Goal: Entertainment & Leisure: Consume media (video, audio)

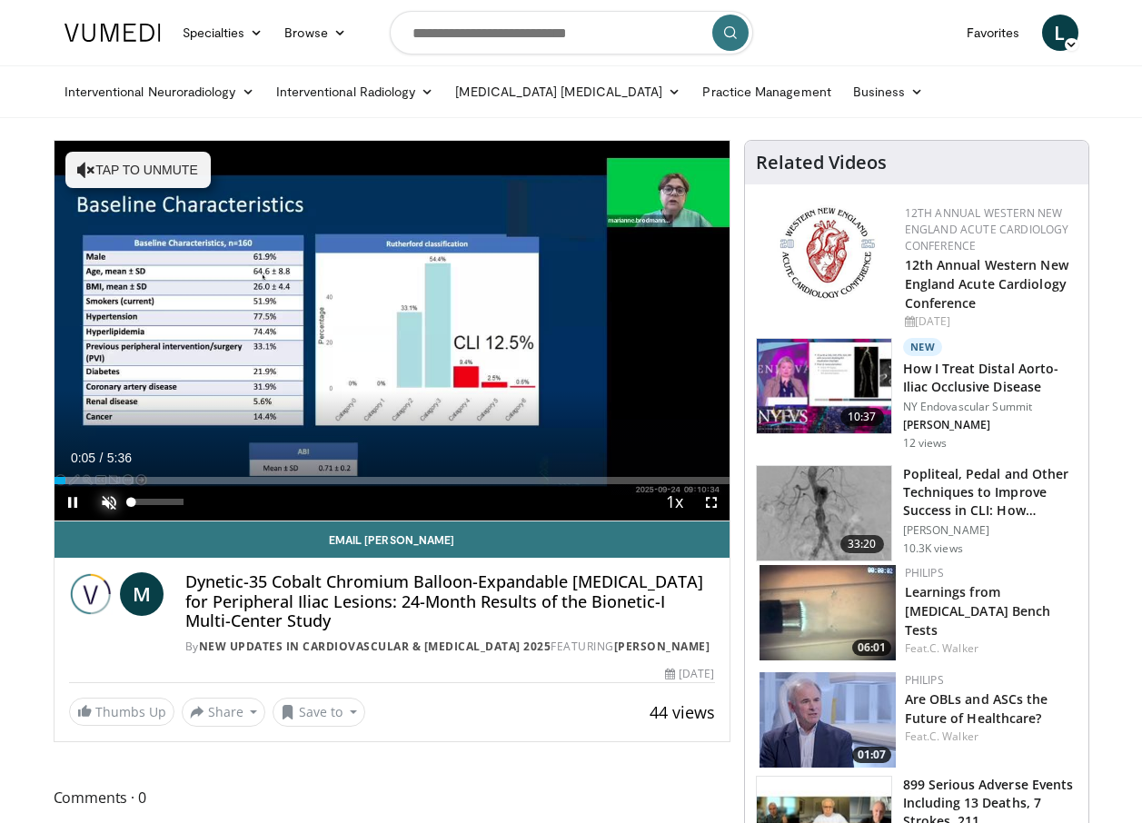
click at [113, 497] on span "Video Player" at bounding box center [109, 502] width 36 height 36
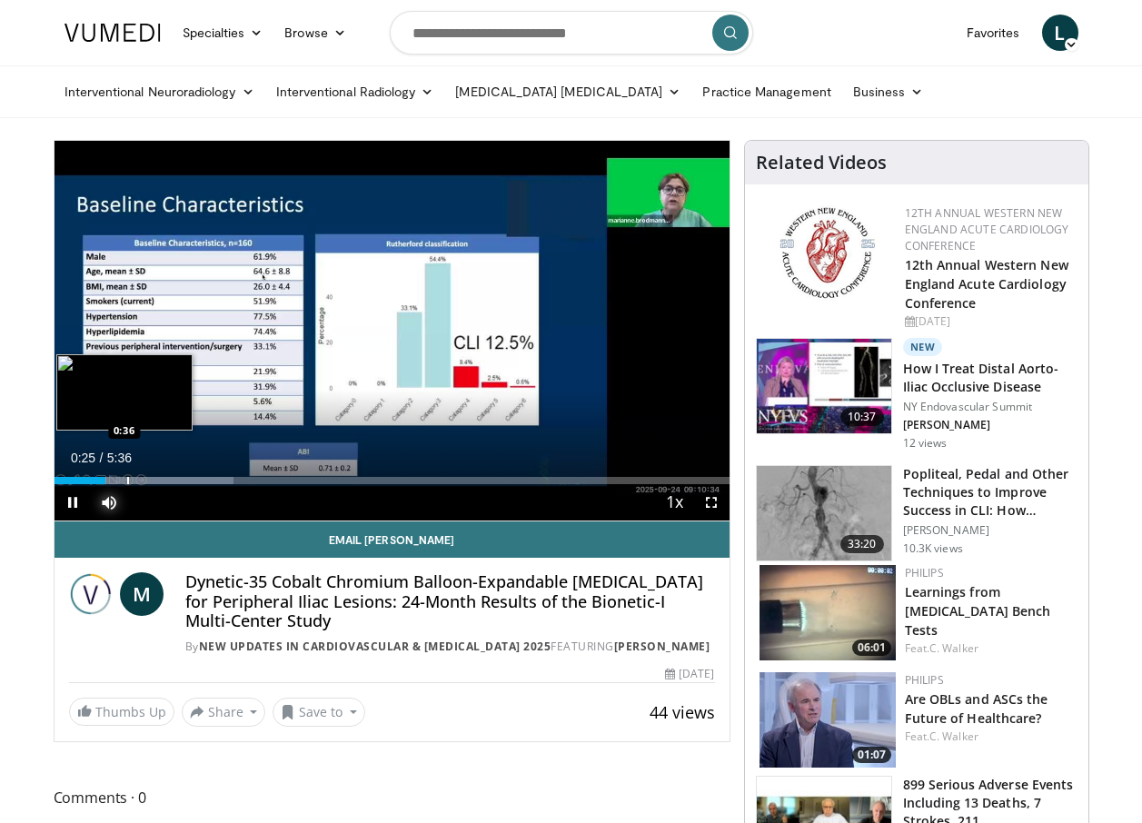
drag, startPoint x: 104, startPoint y: 484, endPoint x: 126, endPoint y: 479, distance: 23.4
click at [126, 484] on div "Current Time 0:25 / Duration 5:36 Pause Skip Backward Skip Forward Mute 0% Load…" at bounding box center [392, 502] width 675 height 36
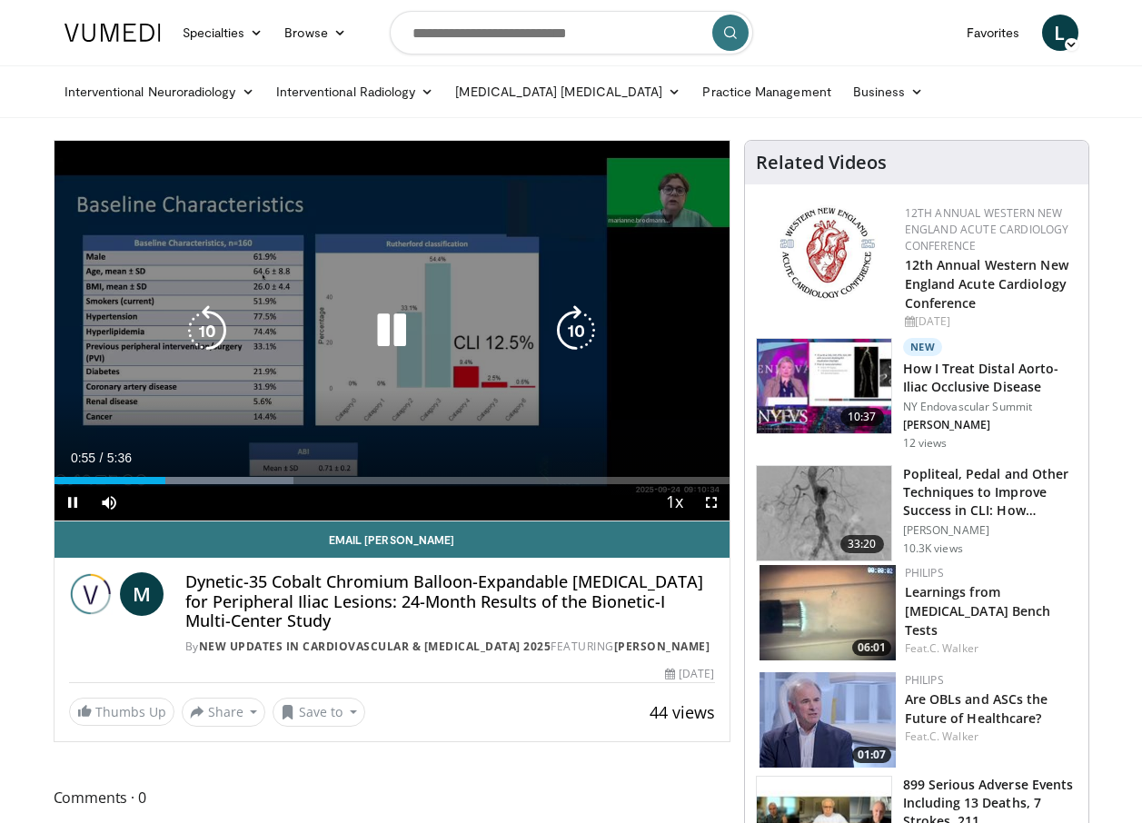
click at [397, 335] on icon "Video Player" at bounding box center [391, 330] width 51 height 51
click at [387, 337] on icon "Video Player" at bounding box center [391, 330] width 51 height 51
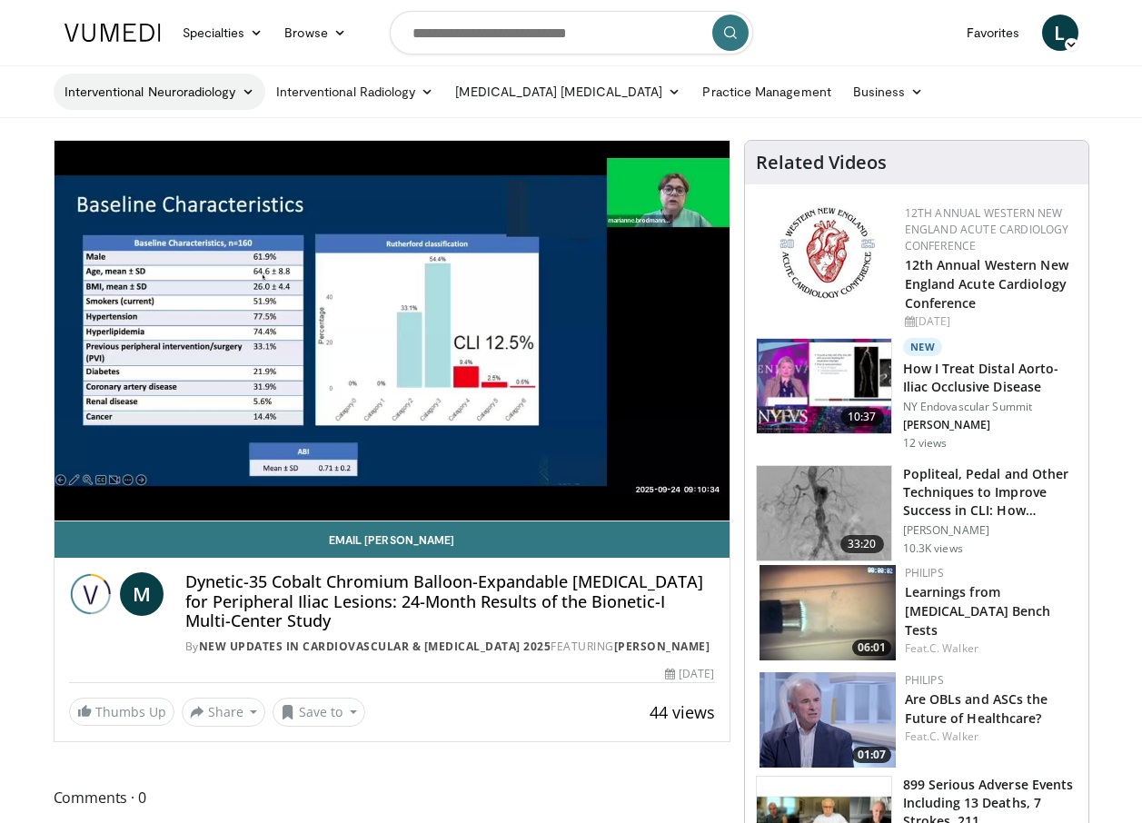
click at [193, 83] on link "Interventional Neuroradiology" at bounding box center [160, 92] width 212 height 36
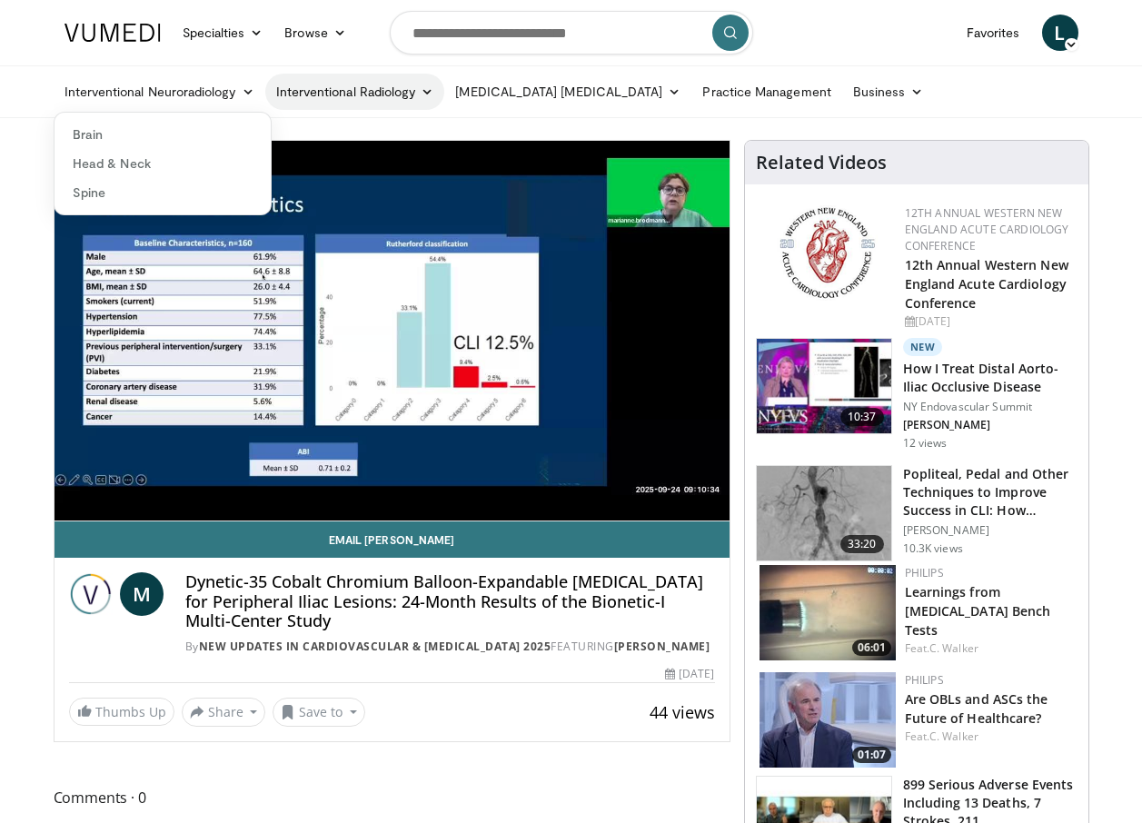
click at [374, 93] on link "Interventional Radiology" at bounding box center [355, 92] width 180 height 36
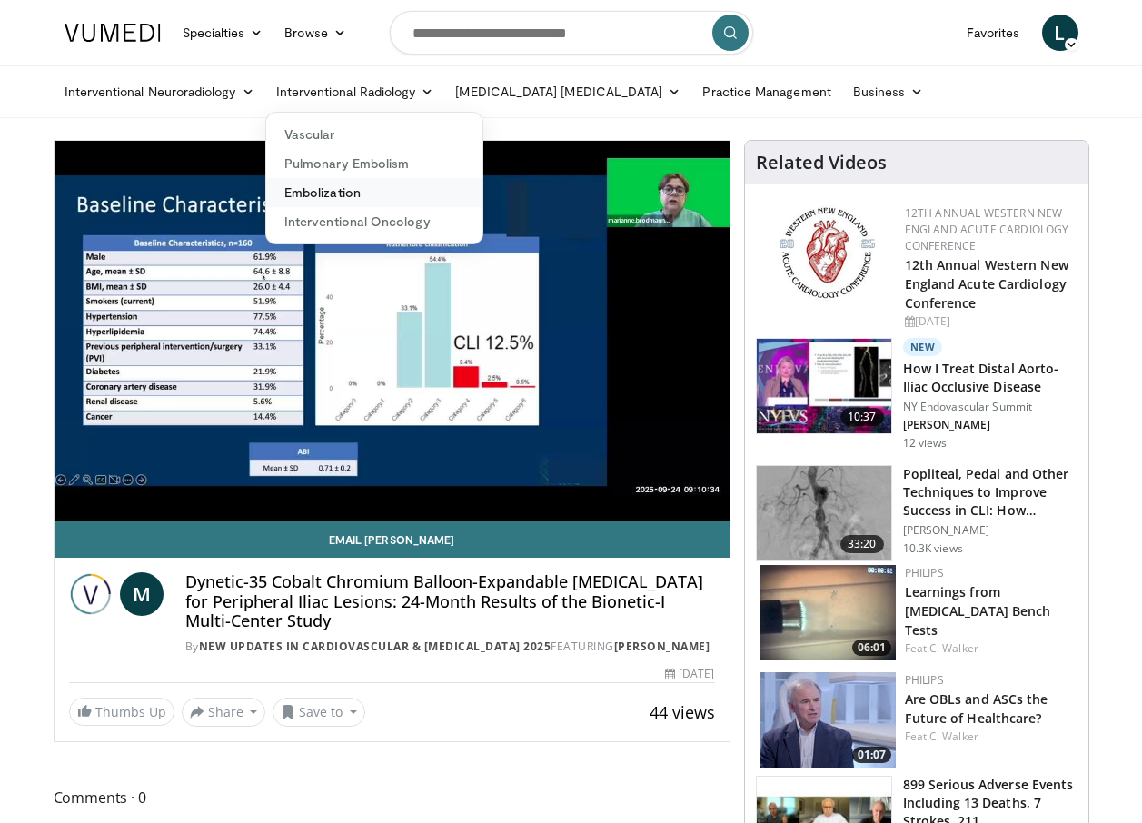
click at [324, 194] on link "Embolization" at bounding box center [374, 192] width 216 height 29
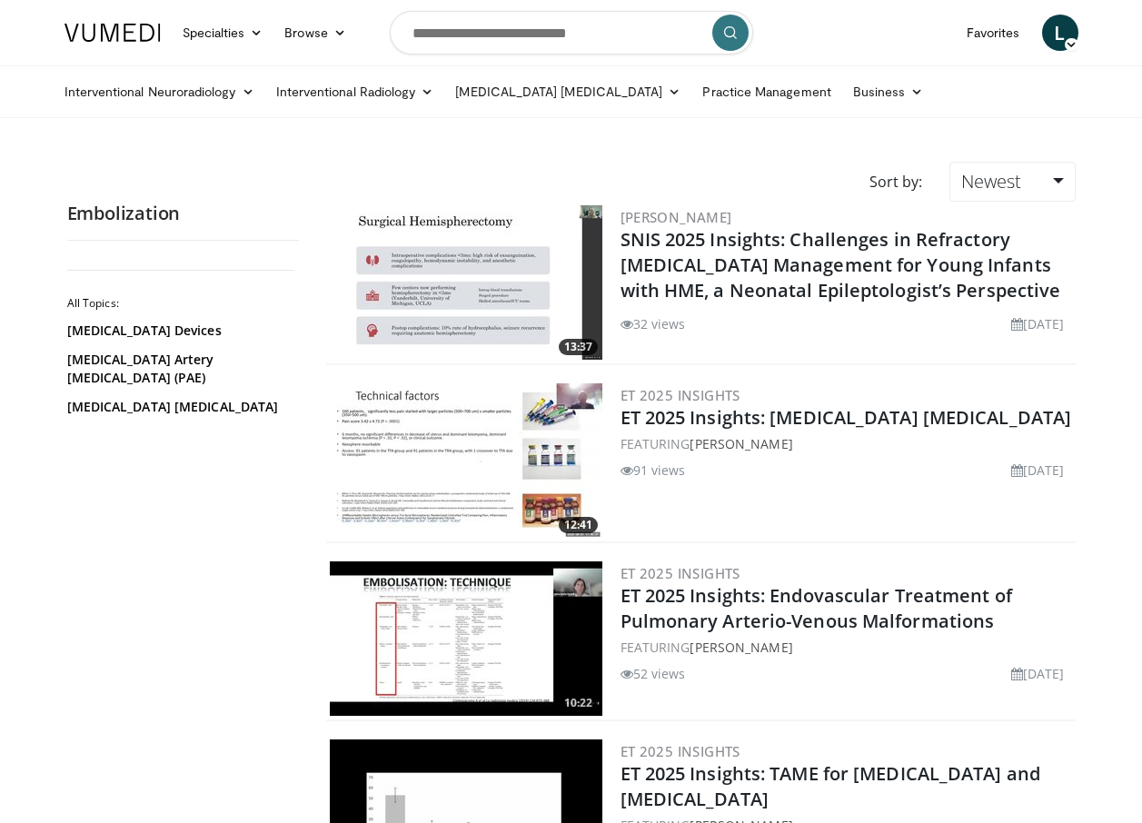
scroll to position [91, 0]
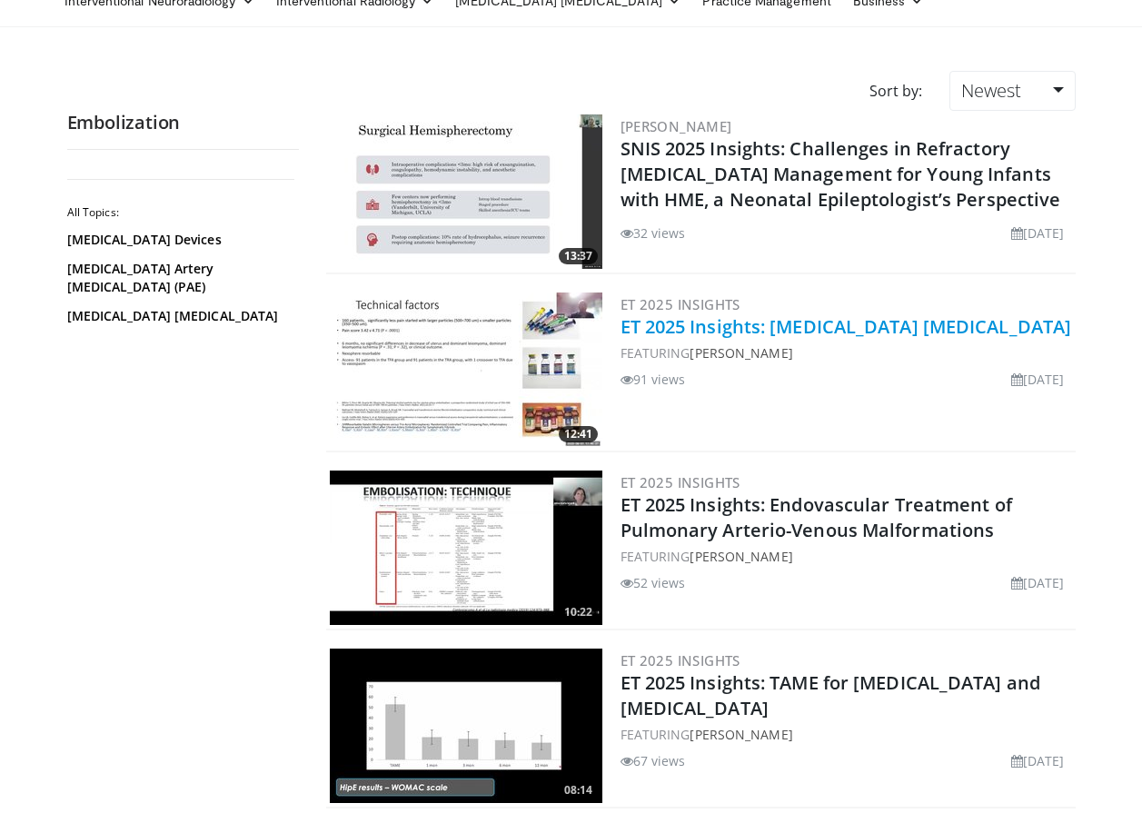
click at [732, 326] on link "ET 2025 Insights: [MEDICAL_DATA] [MEDICAL_DATA]" at bounding box center [847, 326] width 452 height 25
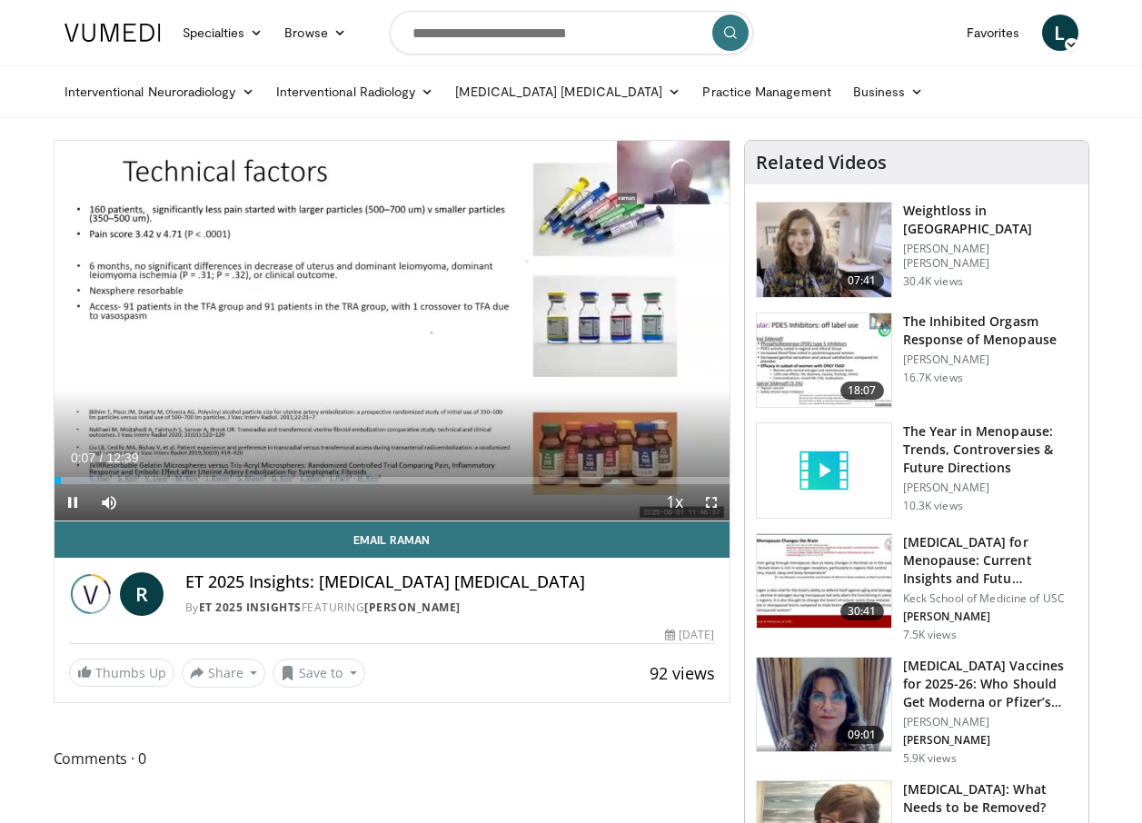
scroll to position [91, 0]
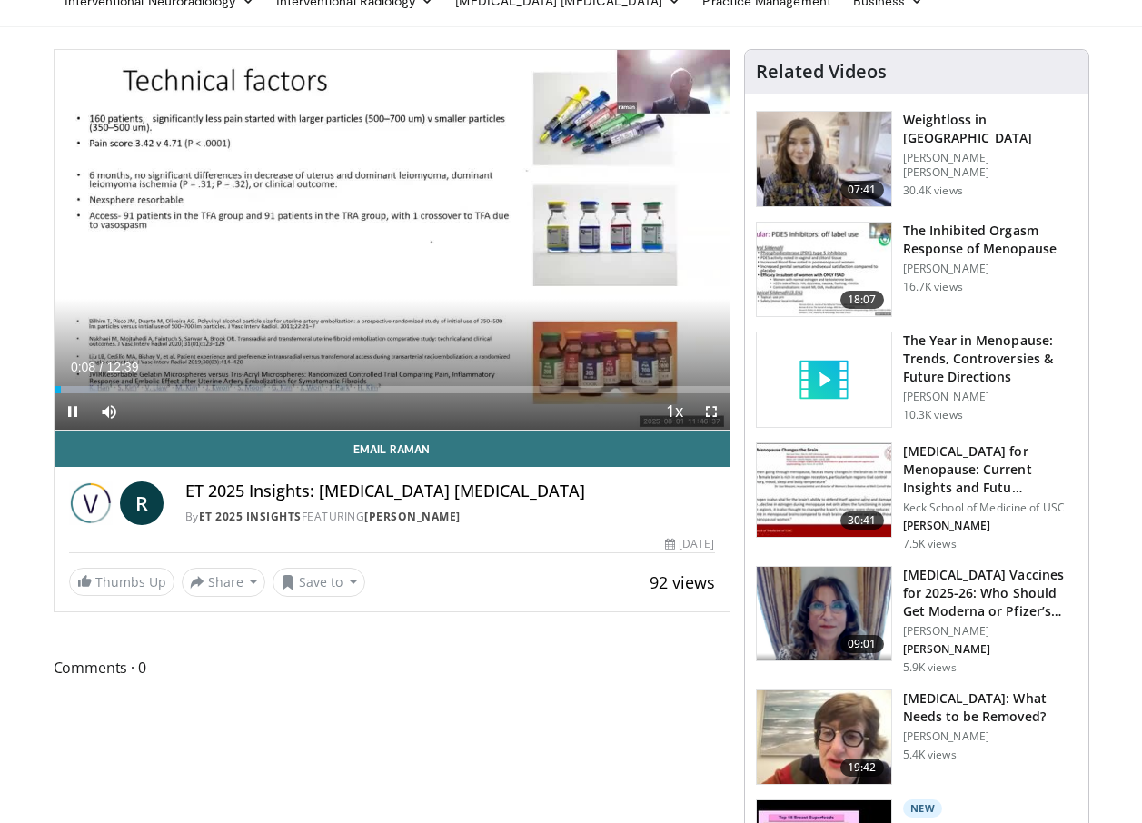
click at [309, 414] on div "Current Time 0:08 / Duration 12:39 Pause Skip Backward Skip Forward Mute Loaded…" at bounding box center [392, 411] width 675 height 36
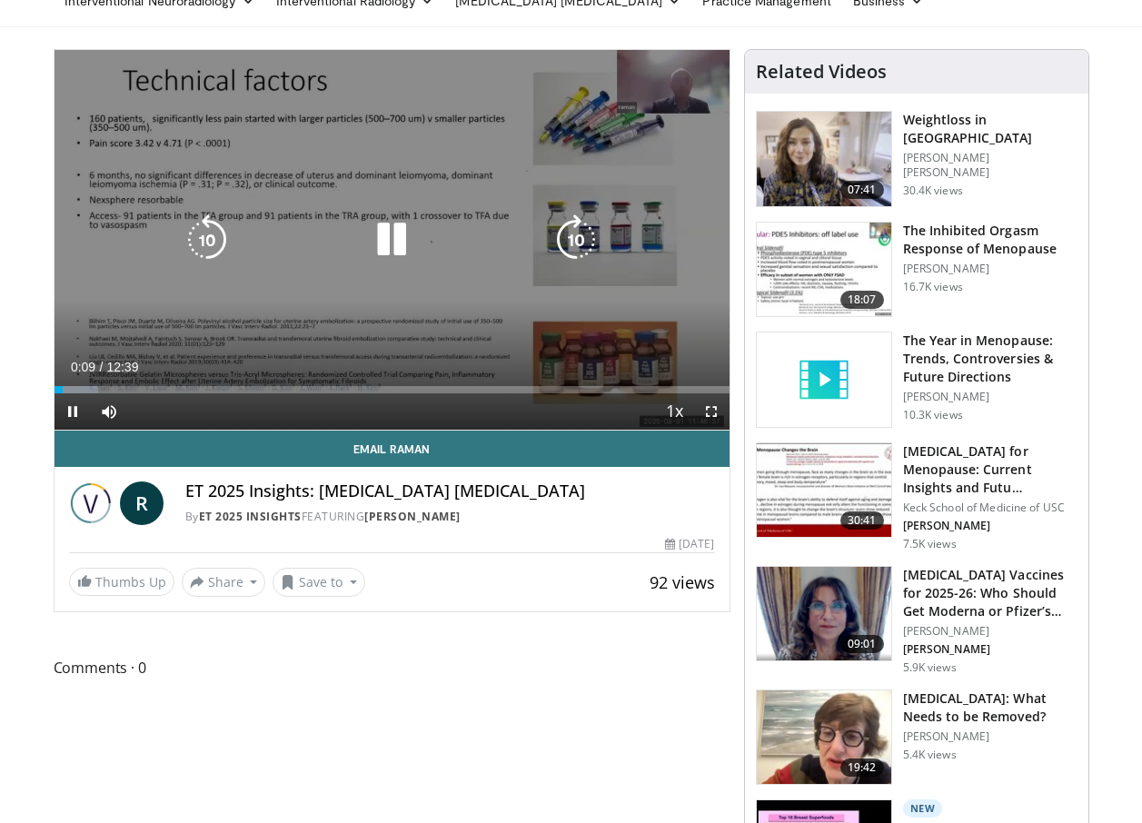
click at [363, 314] on div "10 seconds Tap to unmute" at bounding box center [392, 240] width 675 height 380
click at [380, 233] on icon "Video Player" at bounding box center [391, 239] width 51 height 51
click at [457, 328] on div "10 seconds Tap to unmute" at bounding box center [392, 240] width 675 height 380
drag, startPoint x: 644, startPoint y: 319, endPoint x: 587, endPoint y: 327, distance: 57.8
click at [587, 327] on div "10 seconds Tap to unmute" at bounding box center [392, 240] width 675 height 380
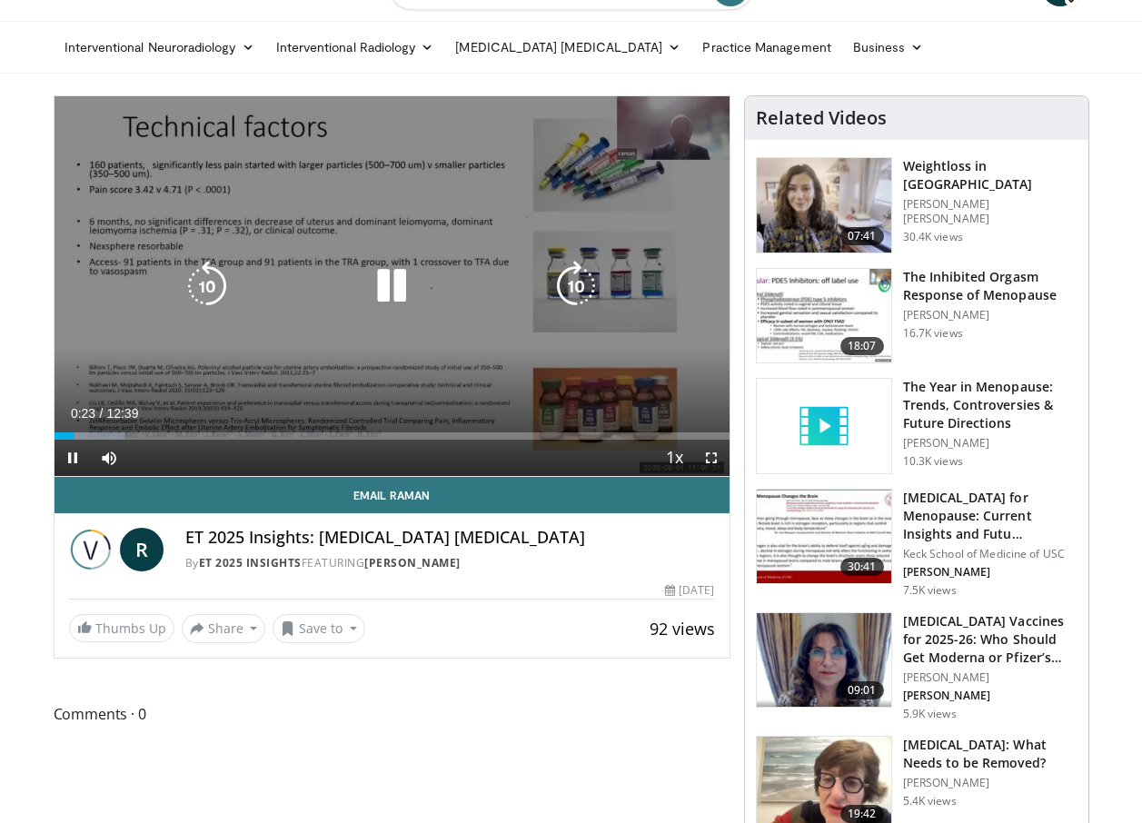
scroll to position [0, 0]
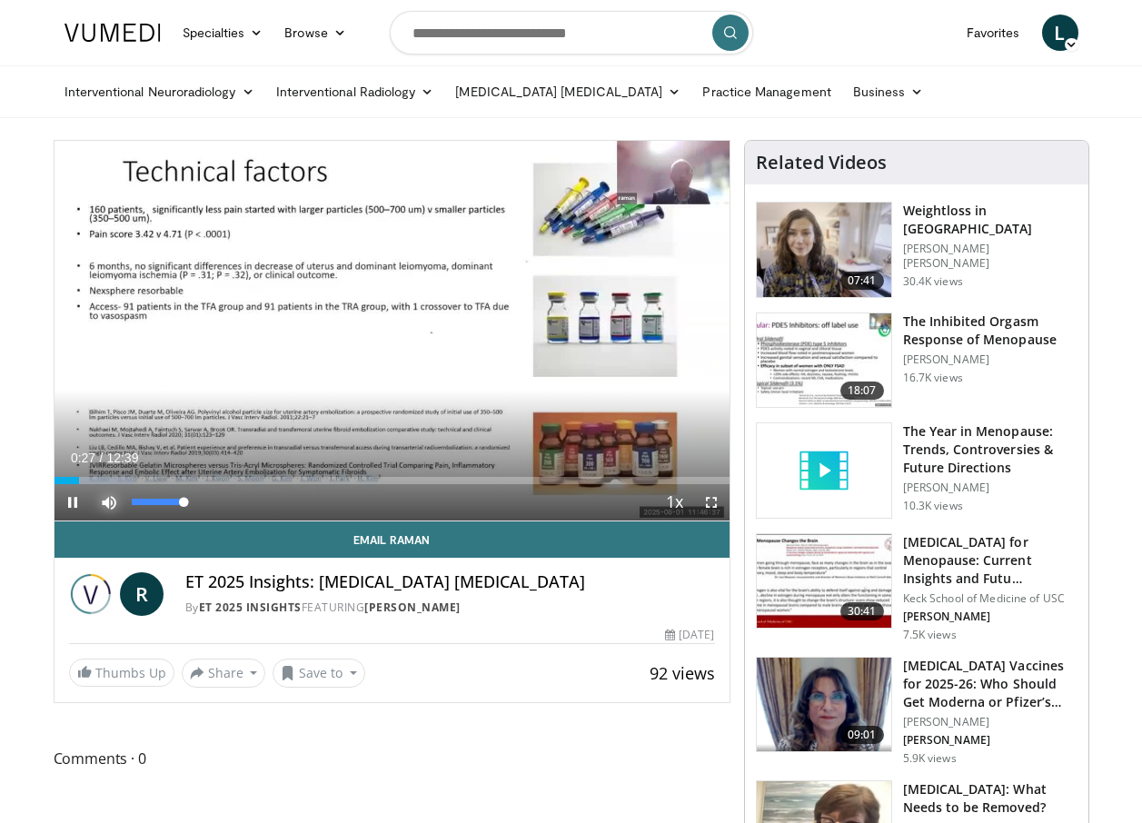
click at [110, 502] on span "Video Player" at bounding box center [109, 502] width 36 height 36
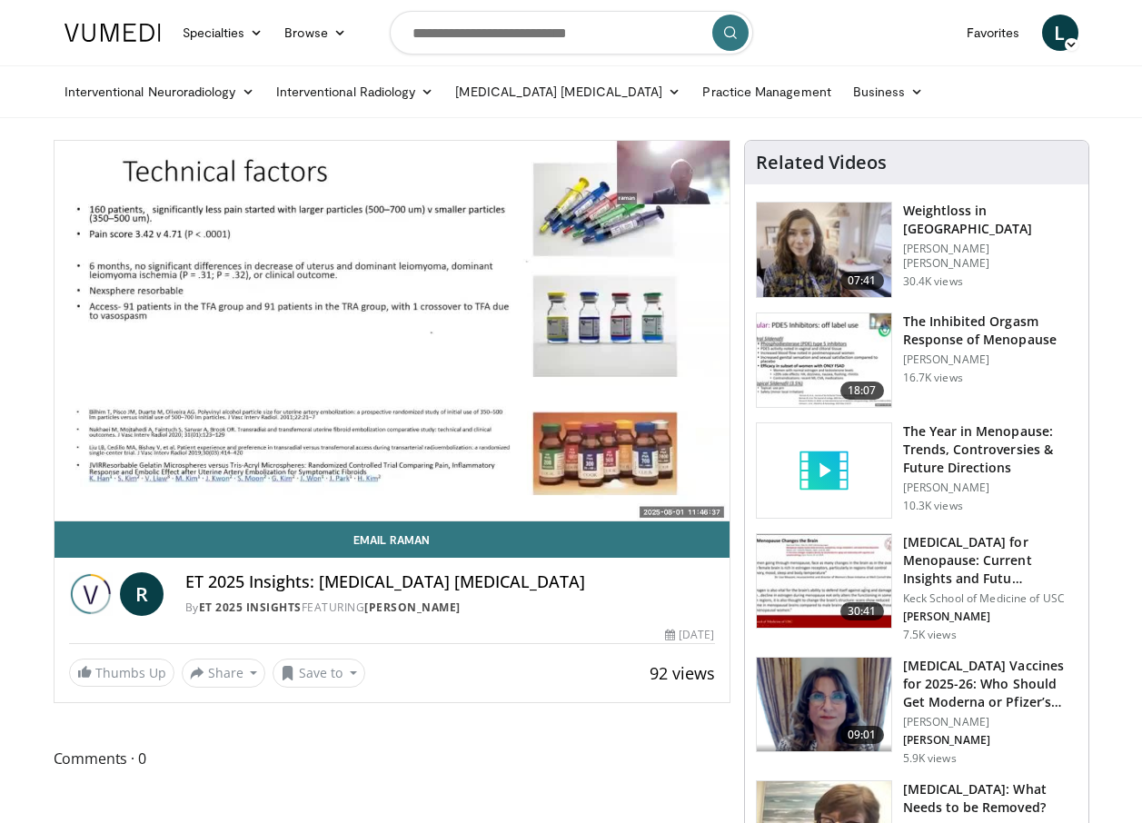
drag, startPoint x: 404, startPoint y: 377, endPoint x: 335, endPoint y: 739, distance: 368.2
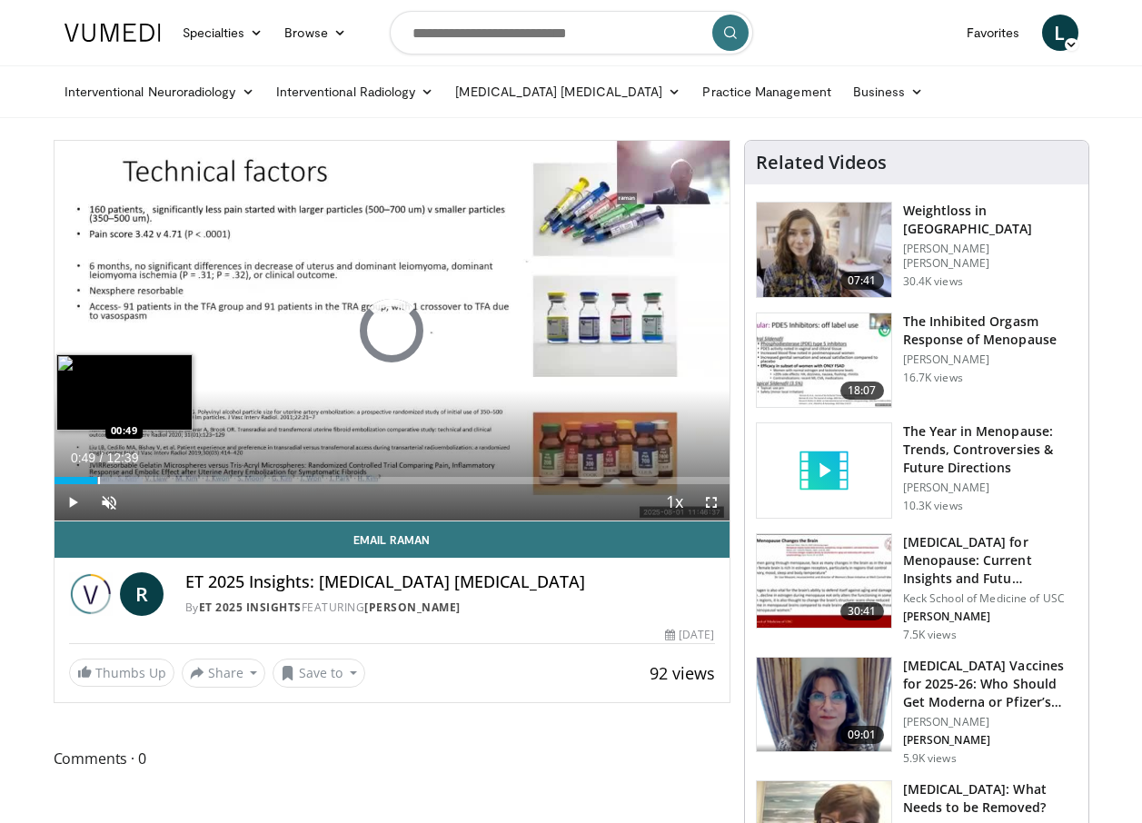
click at [98, 482] on div "Progress Bar" at bounding box center [99, 480] width 2 height 7
